Goal: Information Seeking & Learning: Learn about a topic

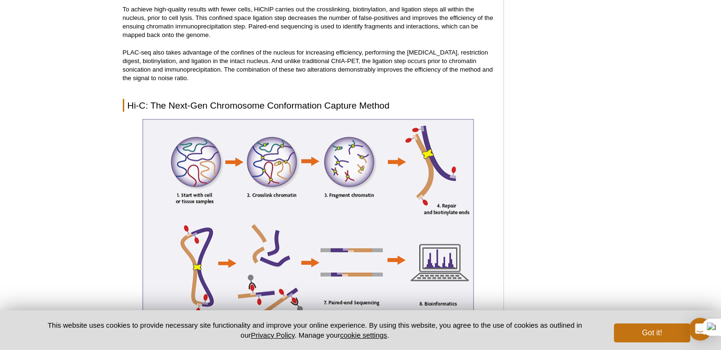
scroll to position [1984, 0]
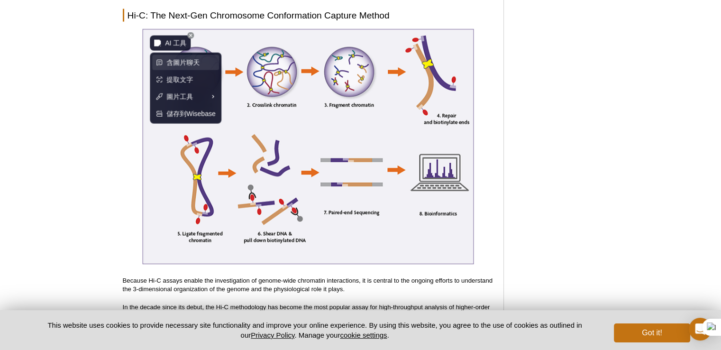
click at [174, 62] on span "含圖片聊天" at bounding box center [182, 62] width 33 height 10
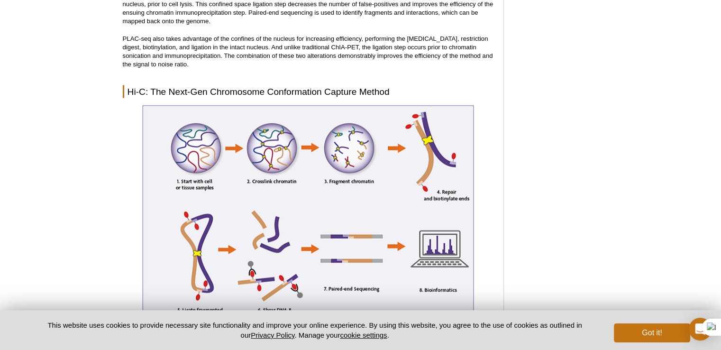
scroll to position [1910, 0]
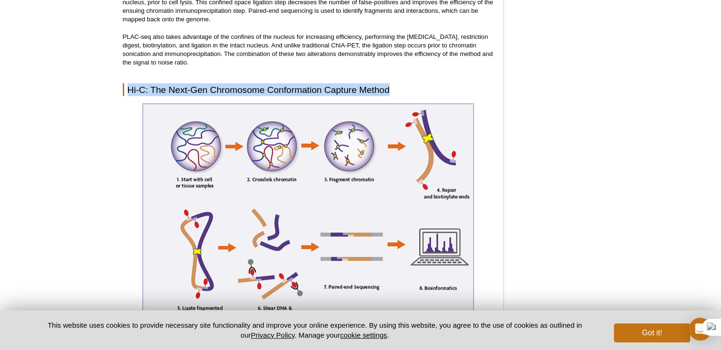
drag, startPoint x: 129, startPoint y: 87, endPoint x: 352, endPoint y: 90, distance: 223.3
copy h2 "Hi-C: The Next-Gen Chromosome Conformation Capture Method"
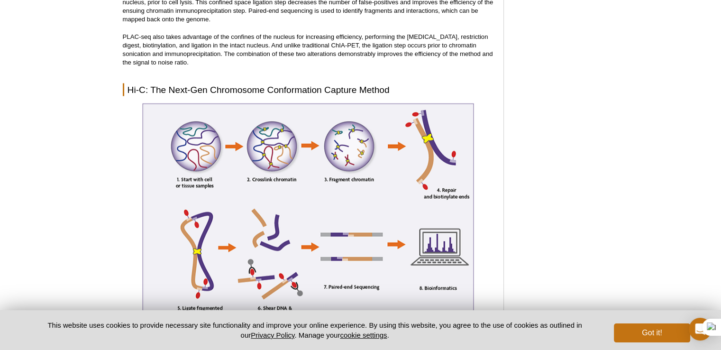
click at [87, 203] on div "Active Motif Logo Enabling Epigenetics Research 0 Search Skip to content Active…" at bounding box center [360, 15] width 721 height 3802
click at [94, 199] on div "Active Motif Logo Enabling Epigenetics Research 0 Search Skip to content Active…" at bounding box center [360, 15] width 721 height 3802
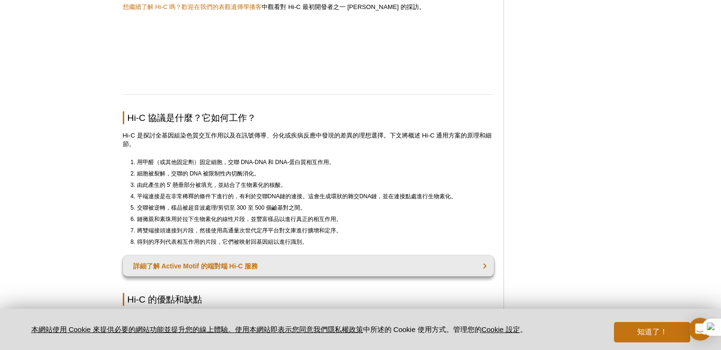
scroll to position [2242, 0]
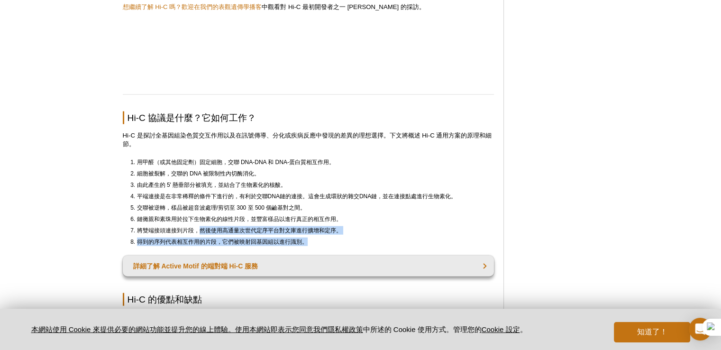
drag, startPoint x: 197, startPoint y: 229, endPoint x: 346, endPoint y: 242, distance: 148.9
click at [346, 242] on ol "用甲醛（或其他固定劑）固定細胞，交聯 DNA-DNA 和 DNA-蛋白質相互作用。 細胞被裂解，交聯的 DNA 被限制性內切酶消化。 由此產生的 5' 懸垂部…" at bounding box center [304, 202] width 363 height 88
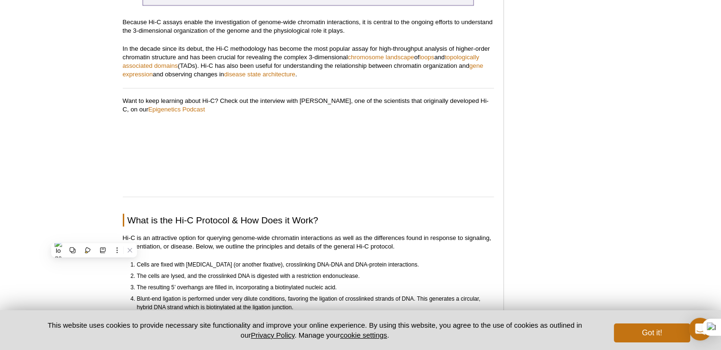
scroll to position [2336, 0]
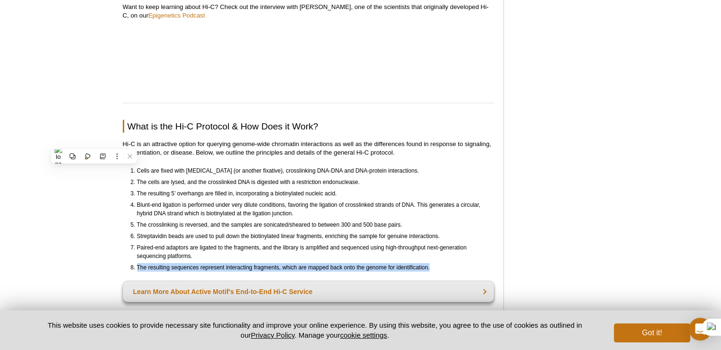
drag, startPoint x: 137, startPoint y: 264, endPoint x: 430, endPoint y: 266, distance: 293.5
click at [430, 266] on li "The resulting sequences represent interacting fragments, which are mapped back …" at bounding box center [311, 267] width 348 height 9
copy li "The resulting sequences represent interacting fragments, which are mapped back …"
click at [448, 146] on p "Hi-C is an attractive option for querying genome-wide chromatin interactions as…" at bounding box center [308, 148] width 371 height 17
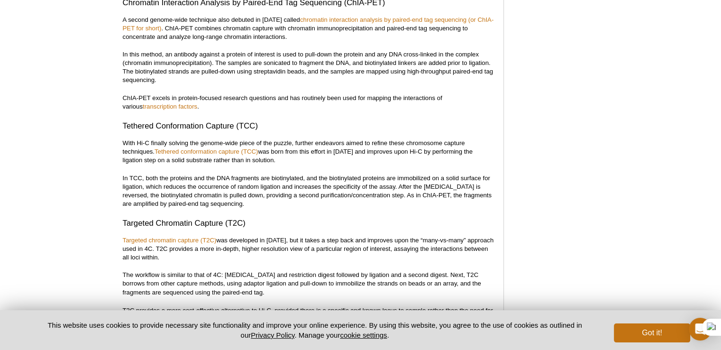
scroll to position [1625, 0]
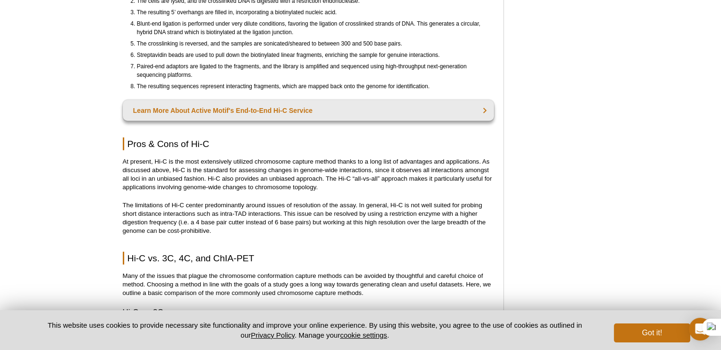
scroll to position [2702, 0]
